Goal: Task Accomplishment & Management: Manage account settings

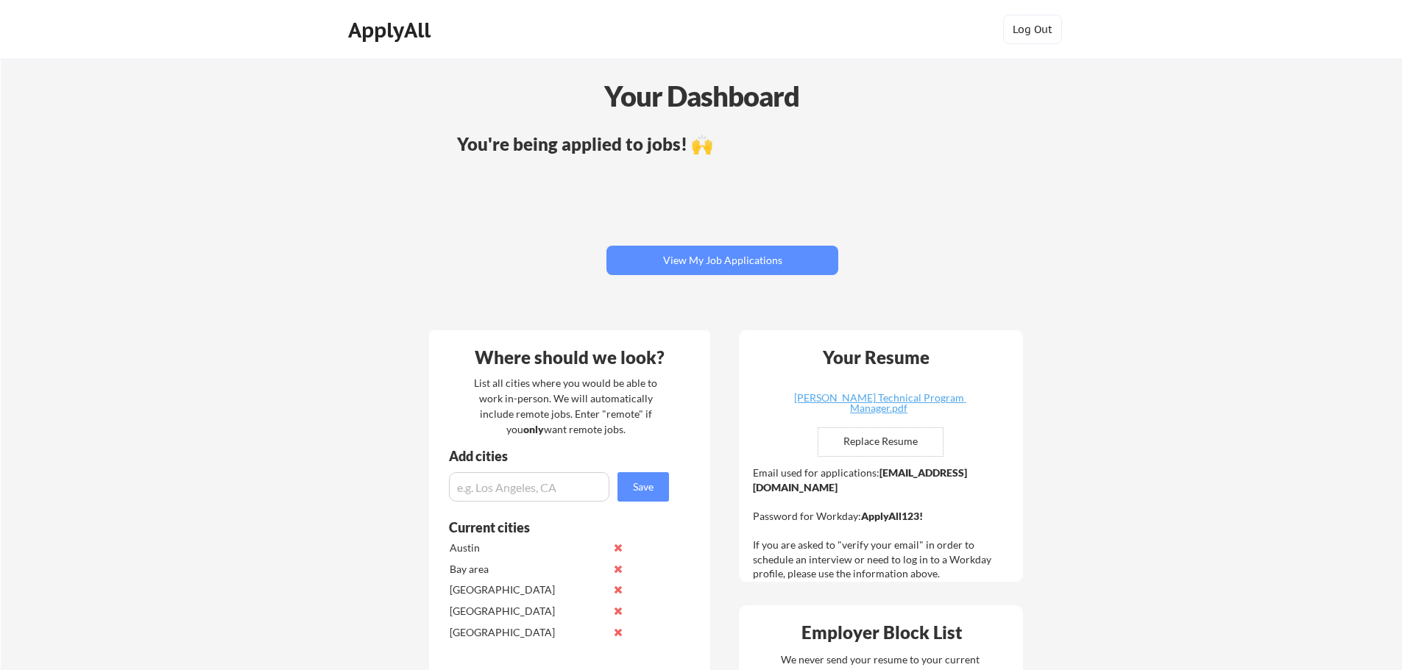
scroll to position [221, 0]
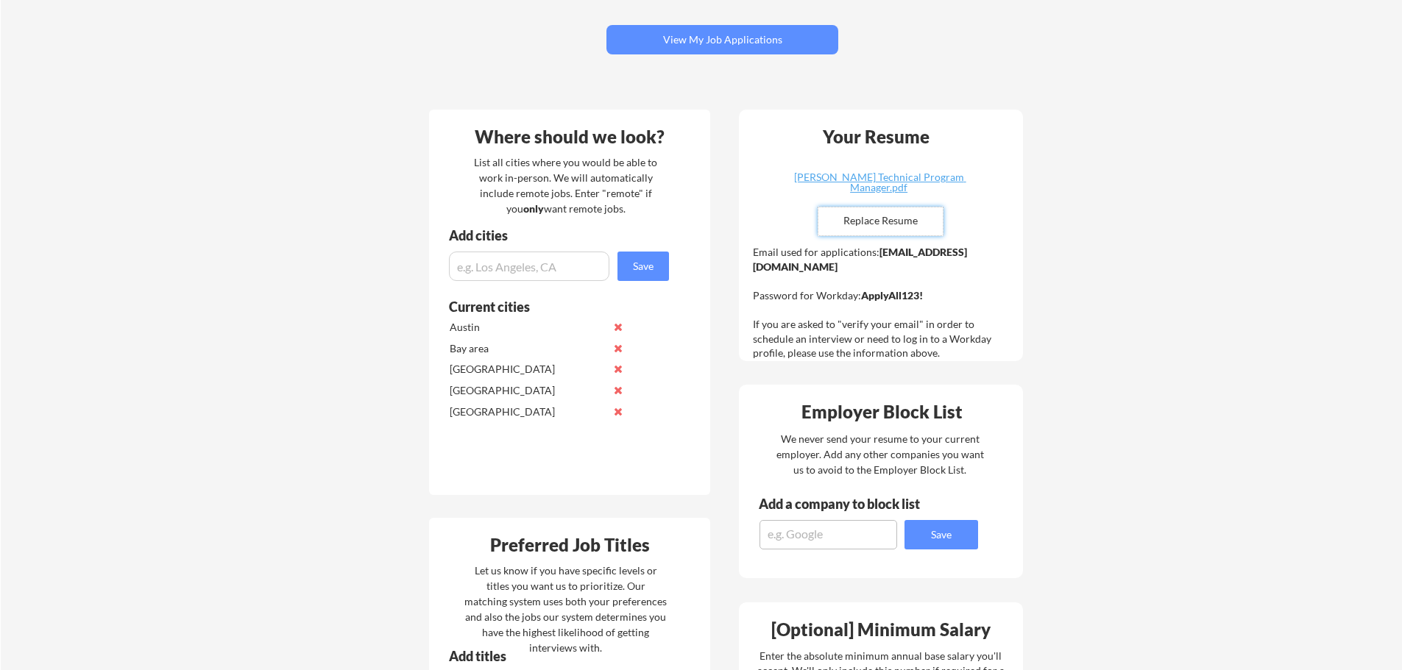
click at [905, 213] on input "file" at bounding box center [880, 222] width 124 height 28
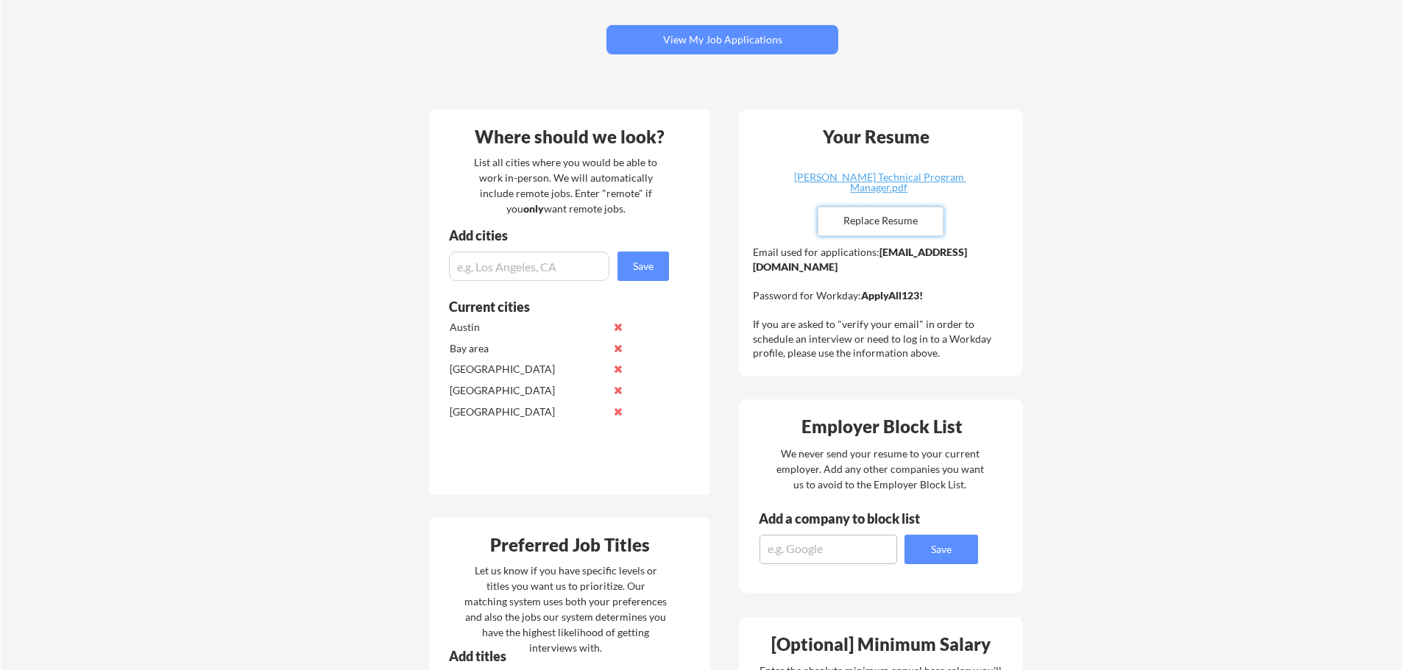
type input "C:\fakepath\[PERSON_NAME] Technical Program Manager.pdf"
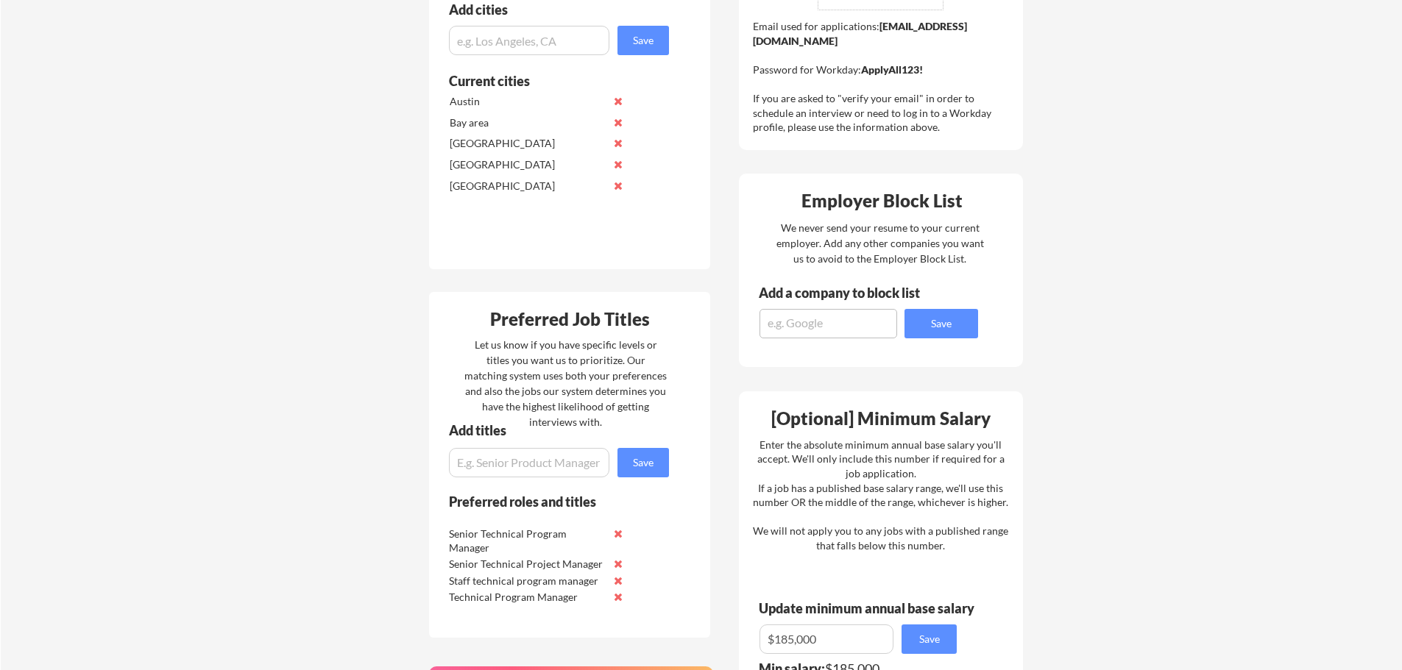
scroll to position [0, 0]
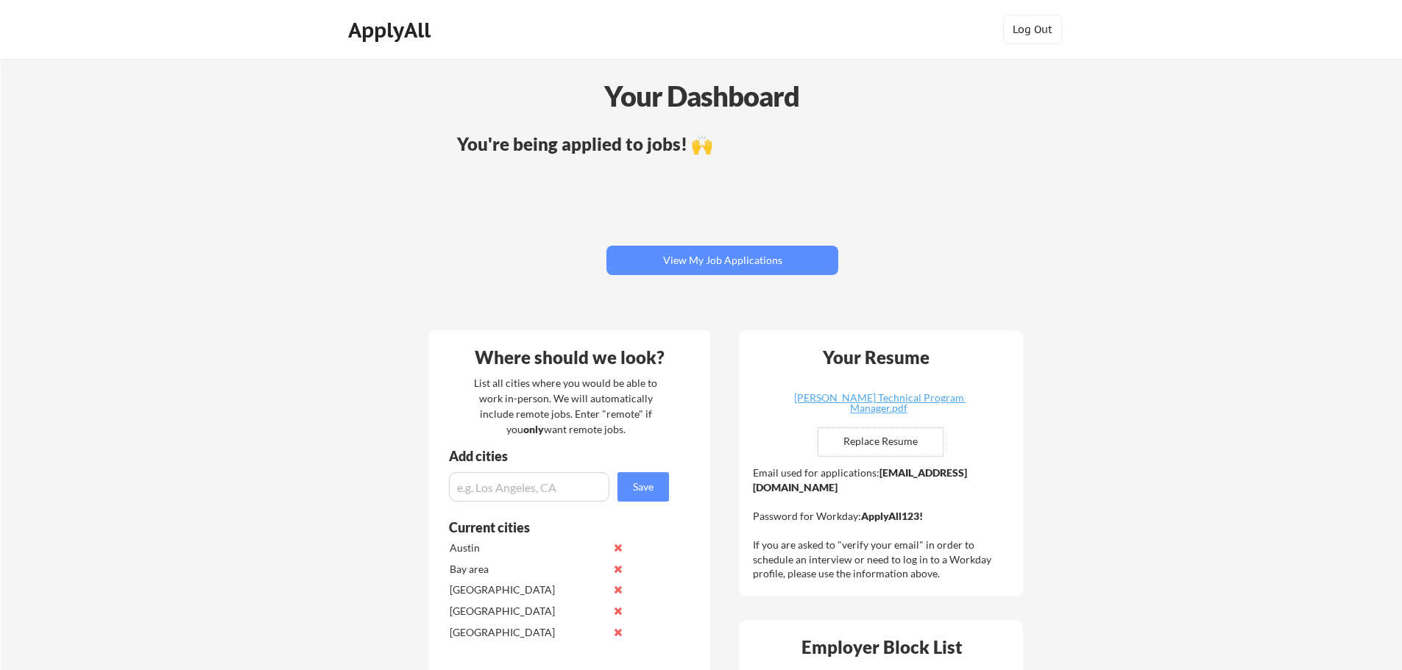
click at [645, 256] on button "View My Job Applications" at bounding box center [722, 260] width 232 height 29
